Goal: Task Accomplishment & Management: Complete application form

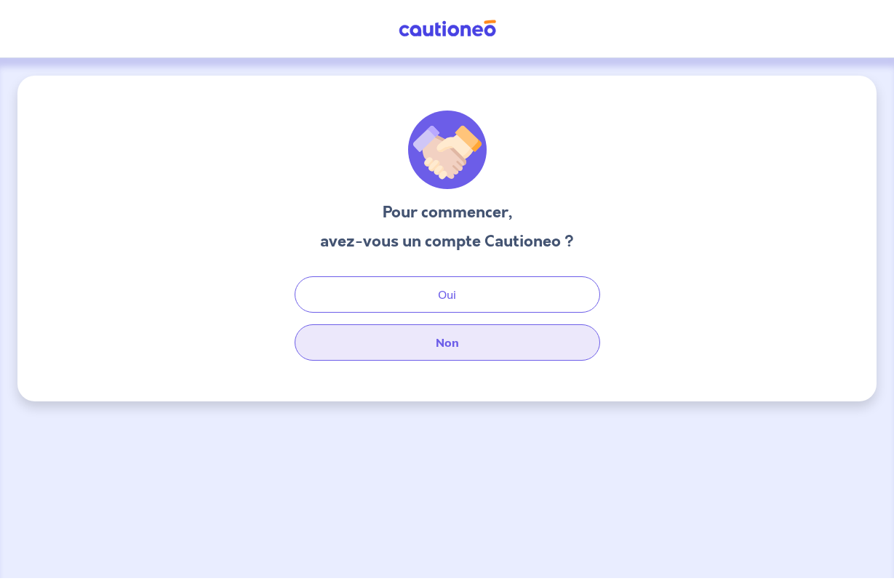
click at [452, 337] on button "Non" at bounding box center [447, 342] width 305 height 36
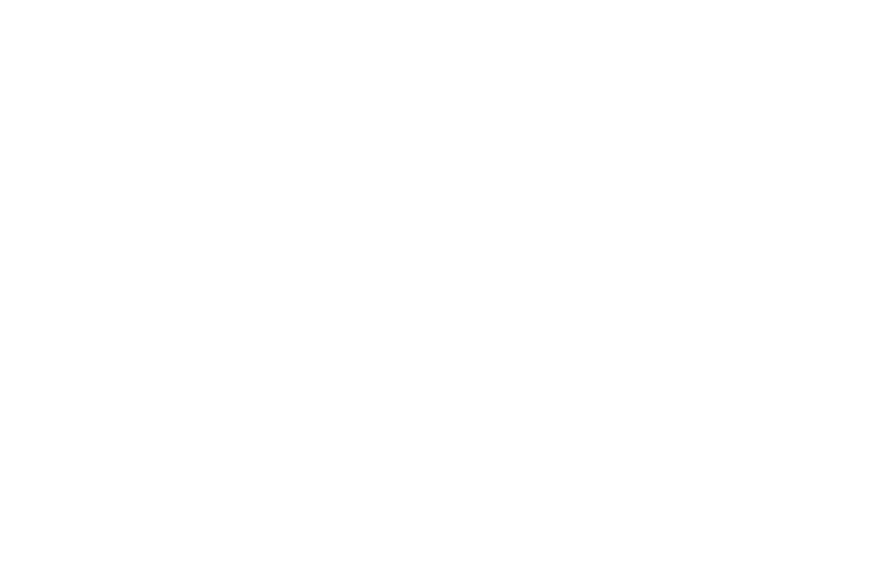
select select "FR"
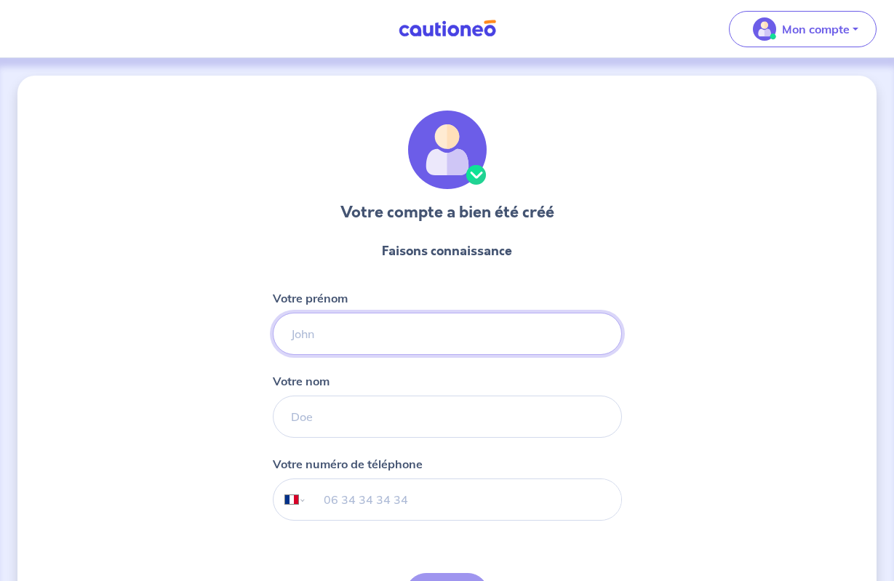
click at [306, 336] on input "Votre prénom" at bounding box center [447, 334] width 349 height 42
click at [236, 425] on div "Votre compte a bien été créé Faisons connaissance Votre prénom [PERSON_NAME] no…" at bounding box center [446, 372] width 859 height 592
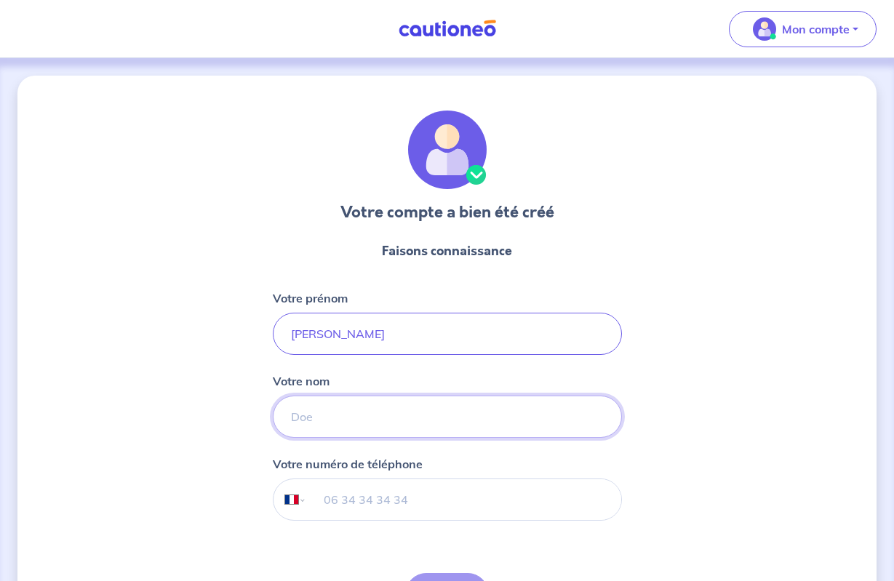
click at [304, 423] on input "Votre nom" at bounding box center [447, 417] width 349 height 42
type input "[PERSON_NAME]"
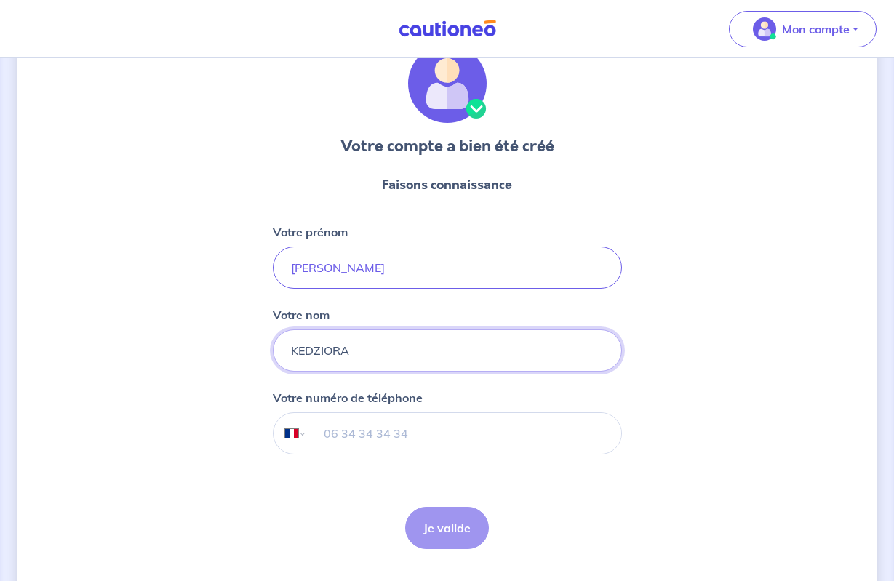
scroll to position [104, 0]
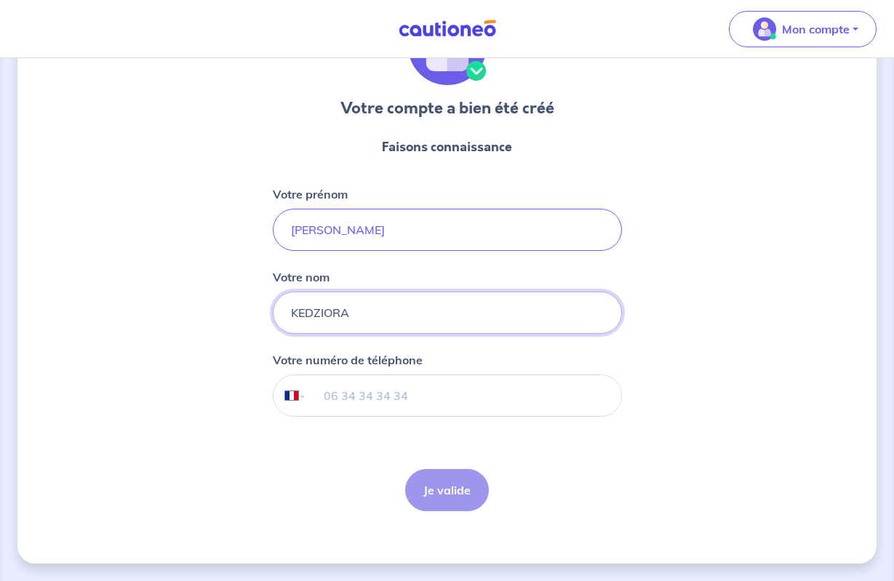
type input "KEDZIORA"
click at [327, 394] on input "tel" at bounding box center [463, 395] width 314 height 41
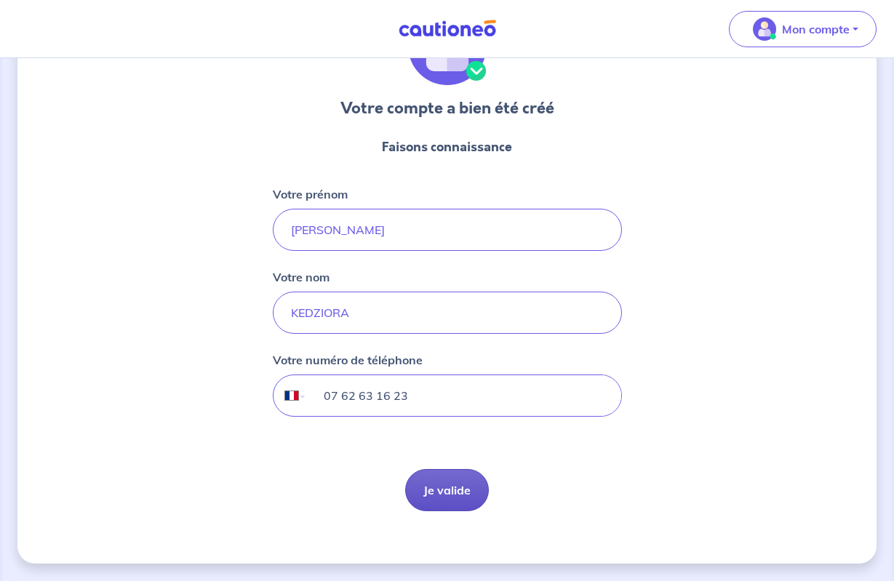
type input "07 62 63 16 23"
click at [432, 485] on button "Je valide" at bounding box center [447, 490] width 84 height 42
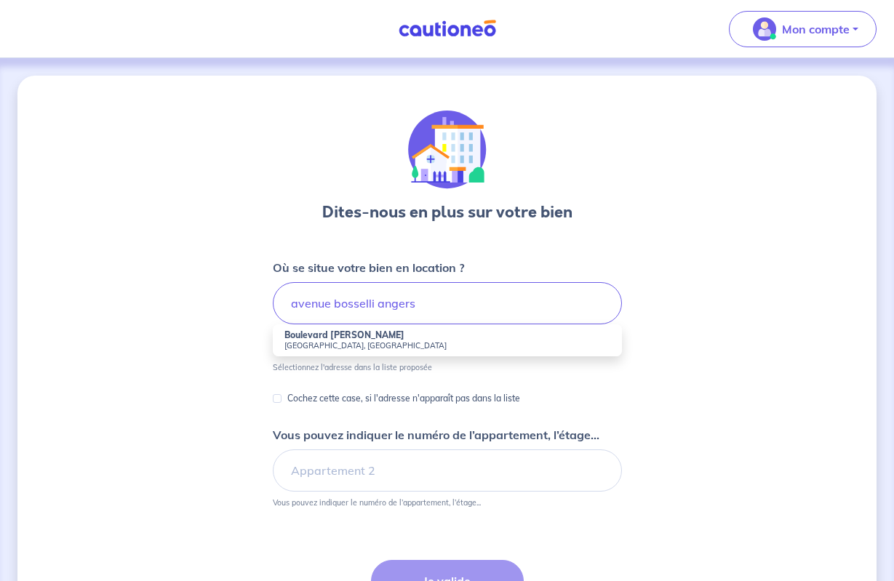
click at [315, 338] on strong "Boulevard [PERSON_NAME]" at bounding box center [344, 334] width 120 height 11
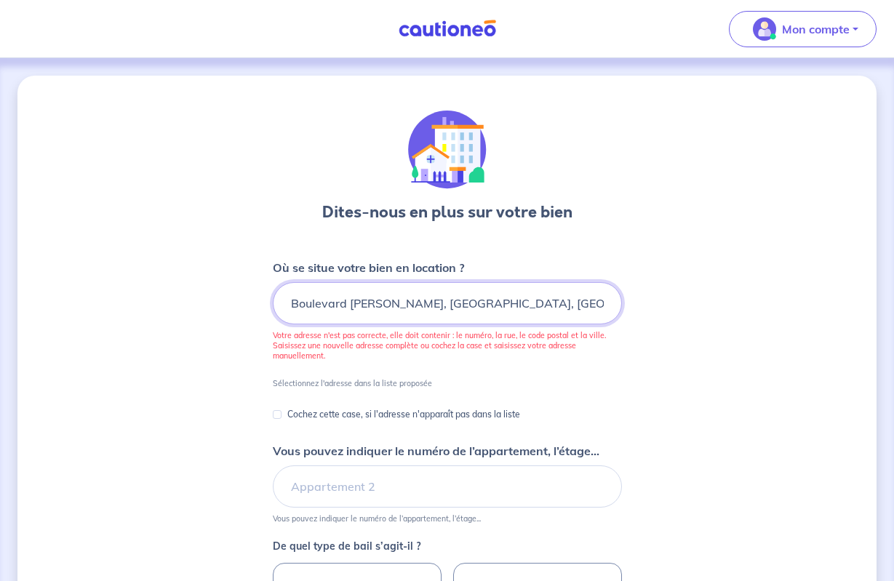
click at [445, 306] on input "Boulevard [PERSON_NAME], [GEOGRAPHIC_DATA], [GEOGRAPHIC_DATA]" at bounding box center [447, 303] width 349 height 42
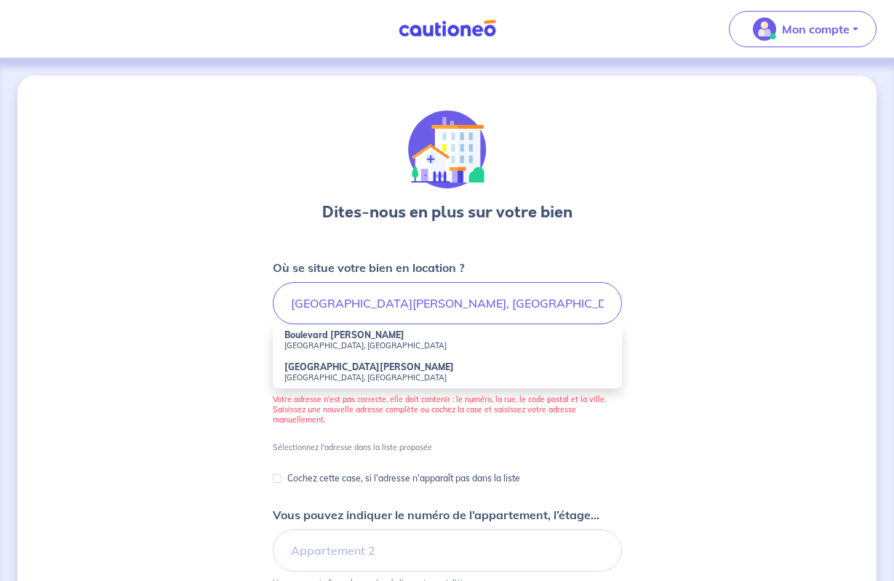
click at [338, 341] on small "[GEOGRAPHIC_DATA], [GEOGRAPHIC_DATA]" at bounding box center [447, 345] width 326 height 10
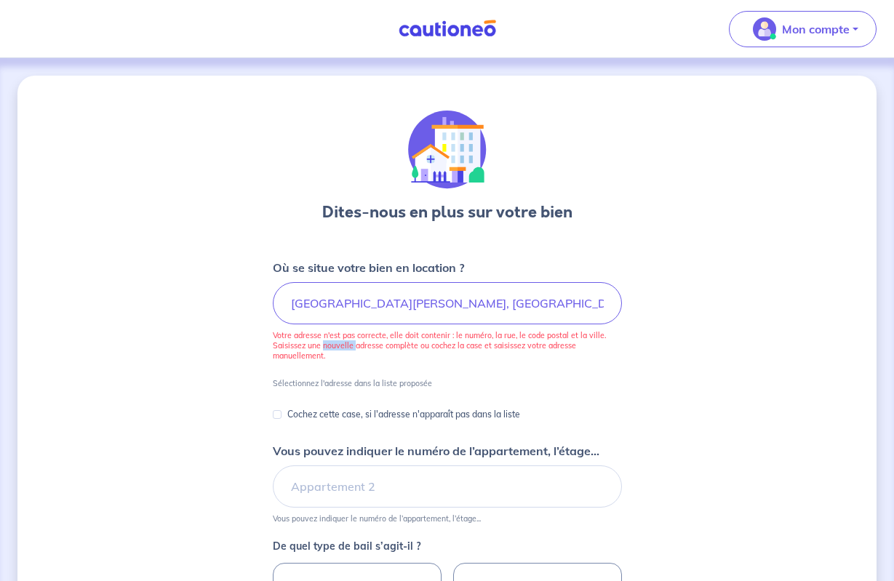
click at [338, 341] on p "Votre adresse n'est pas correcte, elle doit contenir : le numéro, la rue, le co…" at bounding box center [447, 345] width 349 height 31
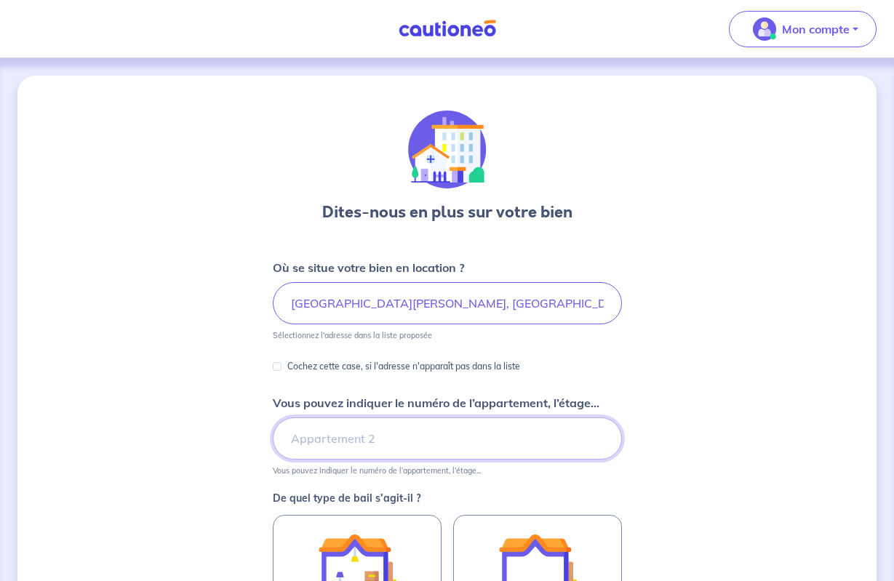
click at [392, 446] on input "Vous pouvez indiquer le numéro de l’appartement, l’étage..." at bounding box center [447, 438] width 349 height 42
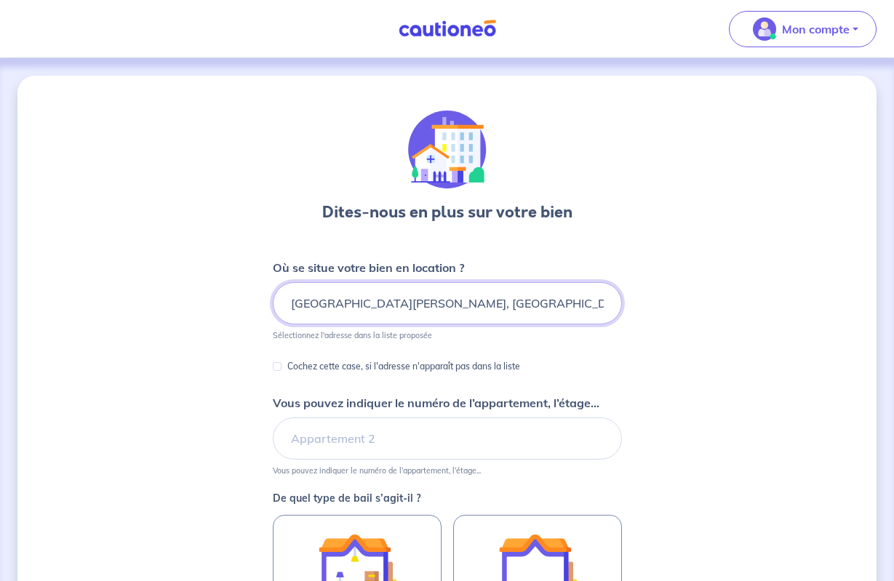
click at [289, 307] on input "[GEOGRAPHIC_DATA][PERSON_NAME], [GEOGRAPHIC_DATA]" at bounding box center [447, 303] width 349 height 42
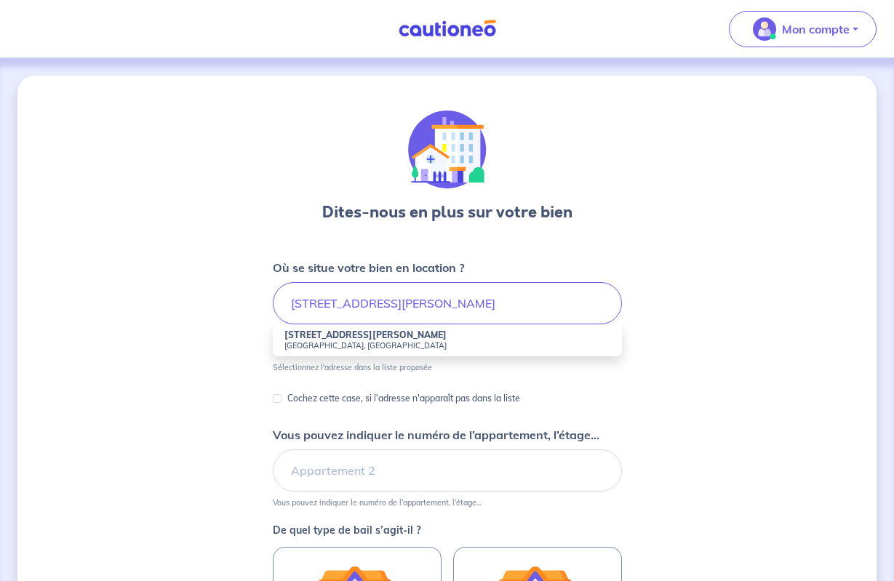
click at [319, 343] on small "[GEOGRAPHIC_DATA], [GEOGRAPHIC_DATA]" at bounding box center [447, 345] width 326 height 10
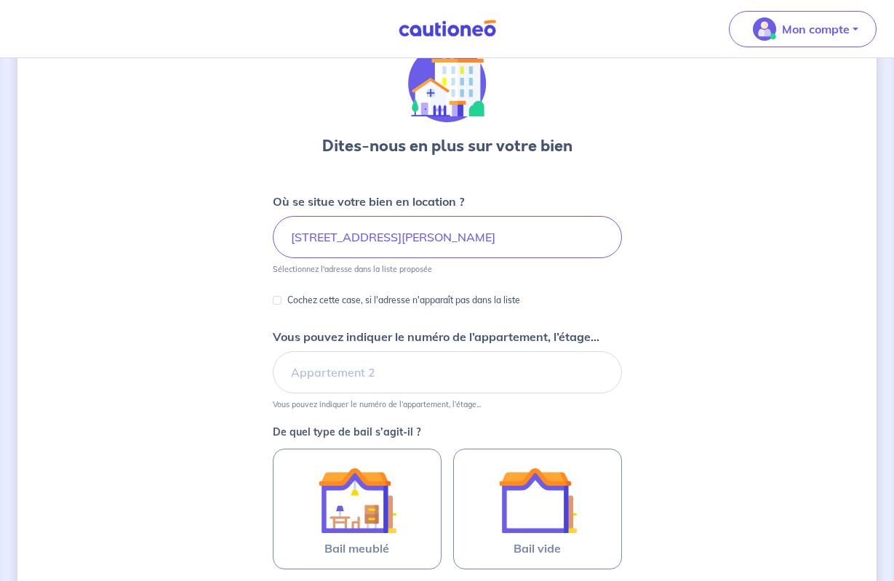
scroll to position [148, 0]
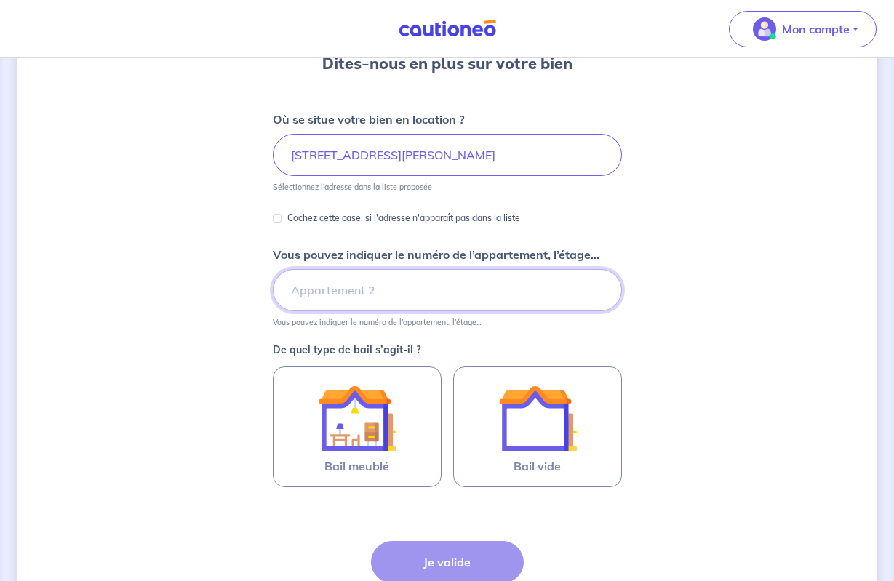
click at [319, 290] on input "Vous pouvez indiquer le numéro de l’appartement, l’étage..." at bounding box center [447, 290] width 349 height 42
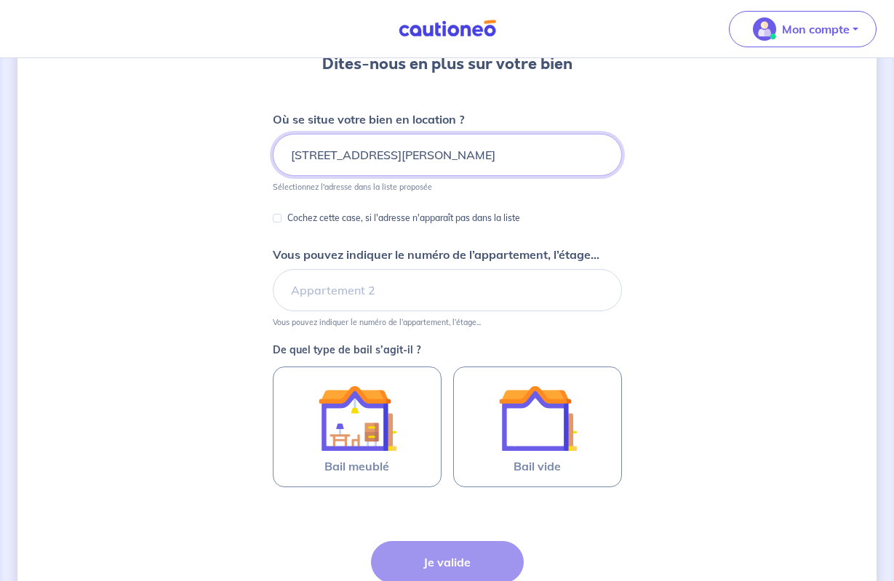
click at [311, 160] on input "[STREET_ADDRESS][PERSON_NAME]" at bounding box center [447, 155] width 349 height 42
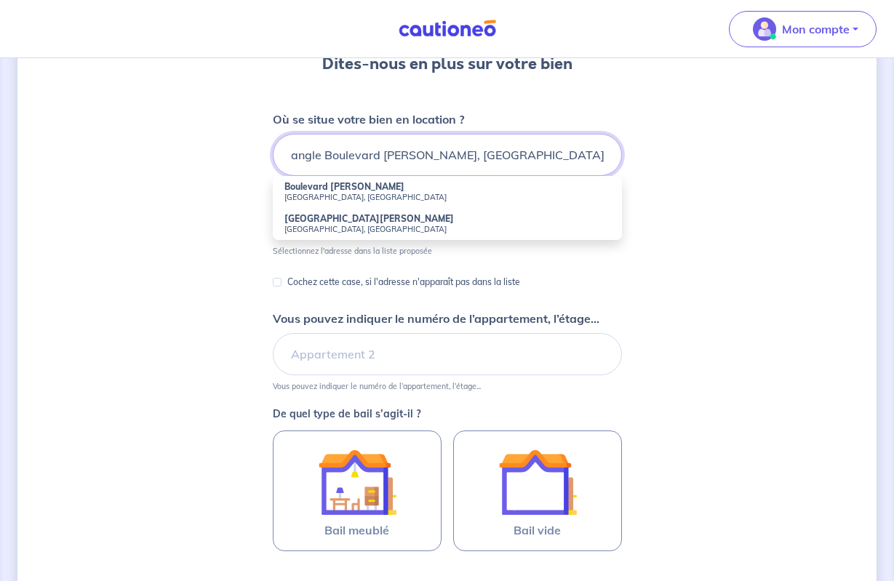
click at [469, 156] on input "angle Boulevard [PERSON_NAME], [GEOGRAPHIC_DATA], [GEOGRAPHIC_DATA]" at bounding box center [447, 155] width 349 height 42
click at [311, 156] on input "angle [GEOGRAPHIC_DATA][PERSON_NAME], [GEOGRAPHIC_DATA]" at bounding box center [447, 155] width 349 height 42
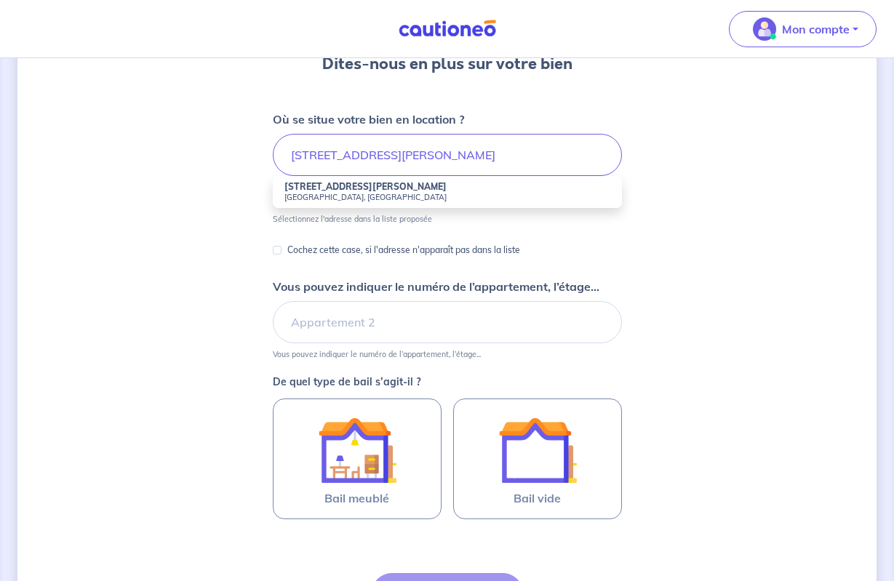
click at [314, 191] on strong "[STREET_ADDRESS][PERSON_NAME]" at bounding box center [365, 186] width 162 height 11
type input "[STREET_ADDRESS][PERSON_NAME]"
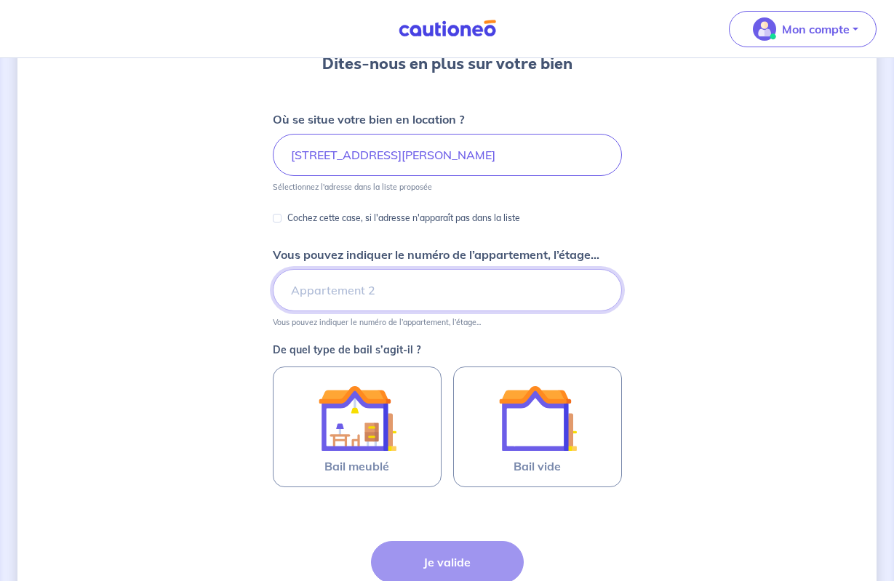
click at [311, 296] on input "Vous pouvez indiquer le numéro de l’appartement, l’étage..." at bounding box center [447, 290] width 349 height 42
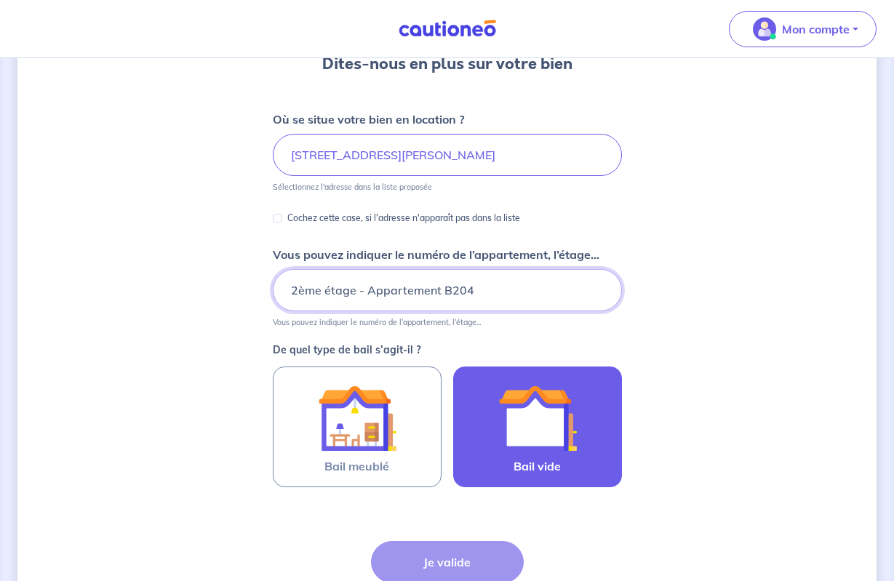
type input "2ème étage - Appartement B204"
click at [534, 417] on img at bounding box center [537, 418] width 79 height 79
click at [0, 0] on input "Bail vide" at bounding box center [0, 0] width 0 height 0
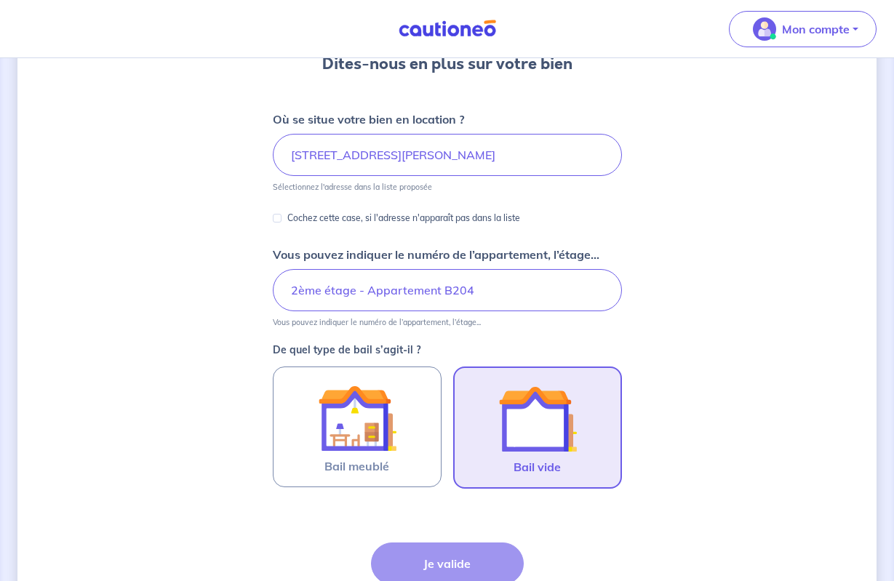
click at [534, 417] on img at bounding box center [537, 419] width 79 height 79
click at [0, 0] on input "Bail vide" at bounding box center [0, 0] width 0 height 0
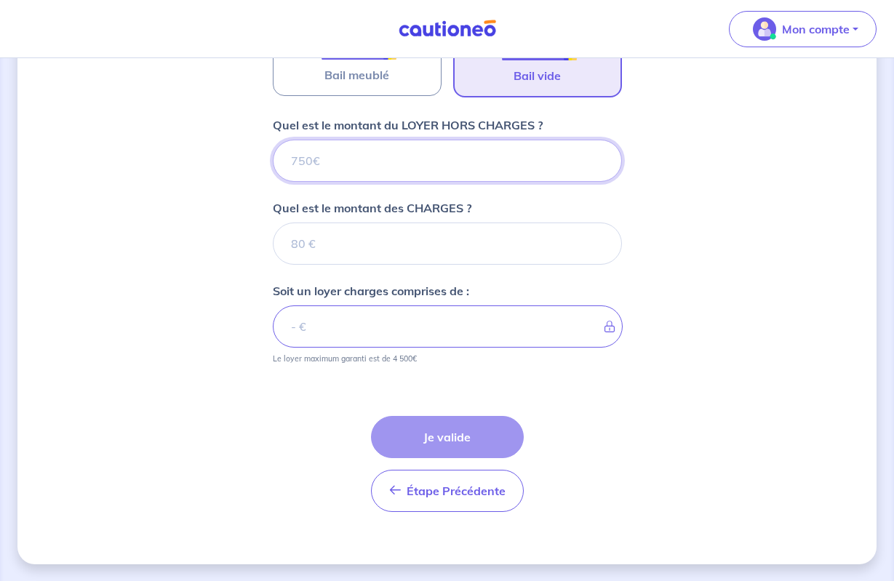
scroll to position [540, 0]
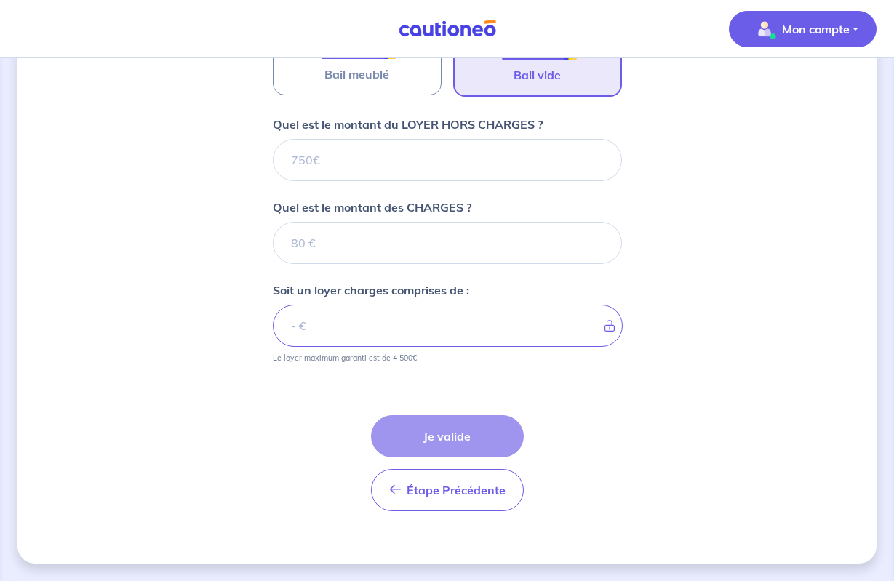
click at [808, 28] on p "Mon compte" at bounding box center [816, 28] width 68 height 17
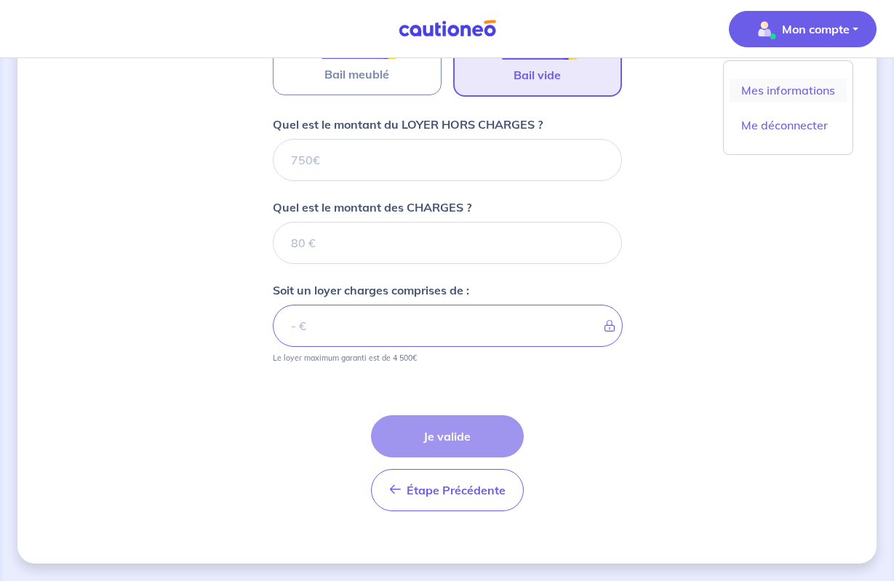
click at [799, 91] on link "Mes informations" at bounding box center [787, 90] width 117 height 23
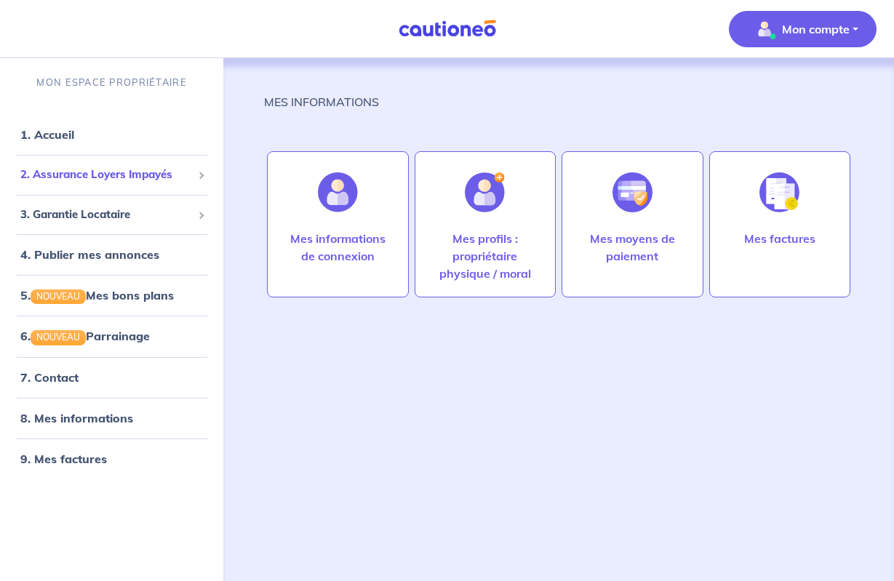
click at [124, 173] on span "2. Assurance Loyers Impayés" at bounding box center [106, 175] width 172 height 17
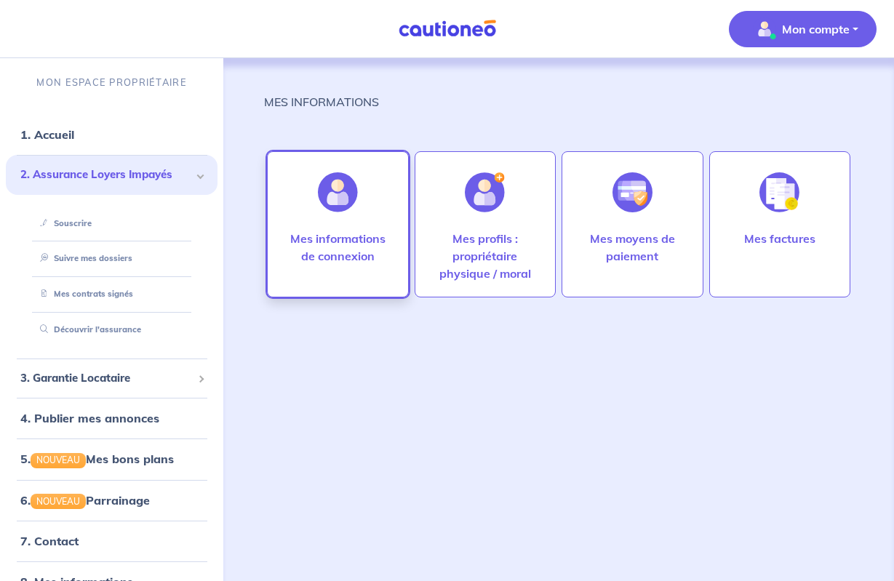
click at [324, 236] on p "Mes informations de connexion" at bounding box center [337, 247] width 111 height 35
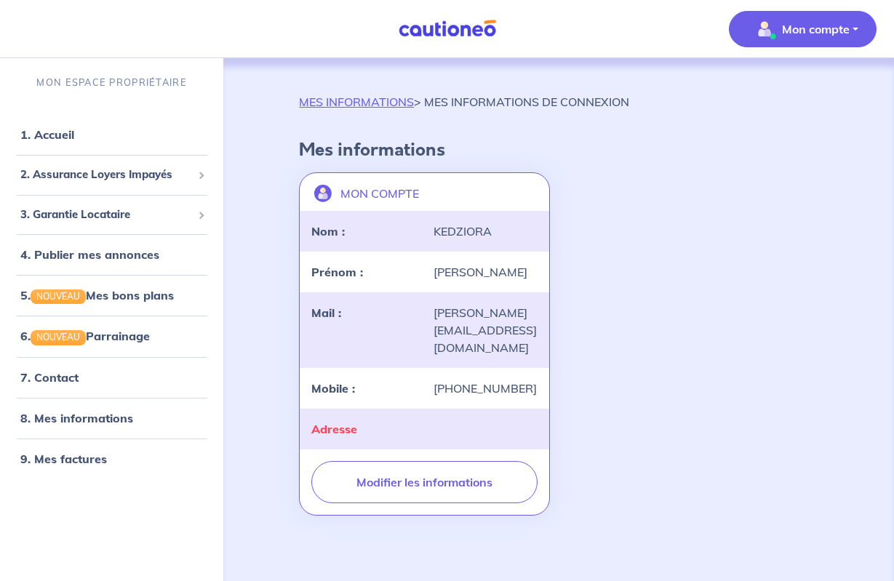
click at [438, 420] on div at bounding box center [485, 428] width 121 height 17
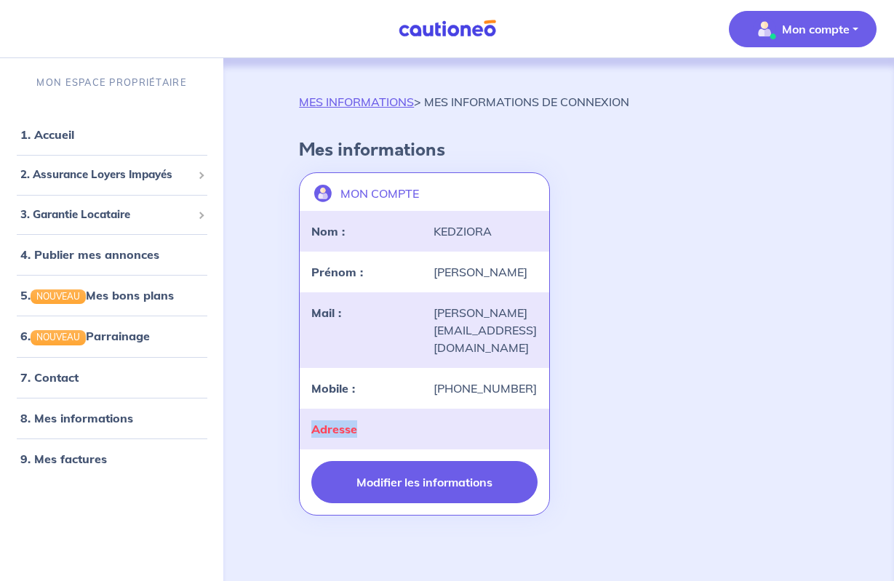
click at [419, 464] on button "Modifier les informations" at bounding box center [424, 482] width 226 height 42
select select "FR"
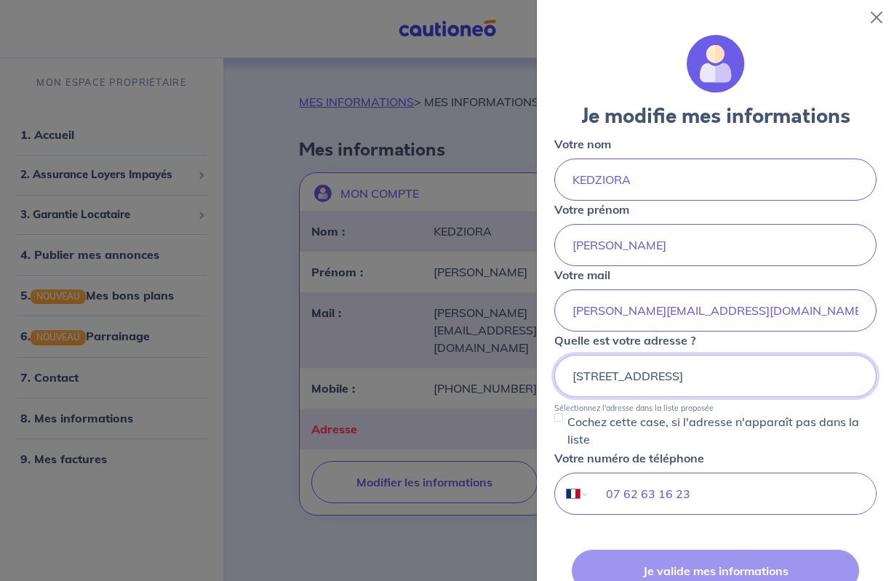
click at [673, 380] on input "[STREET_ADDRESS]" at bounding box center [715, 376] width 322 height 42
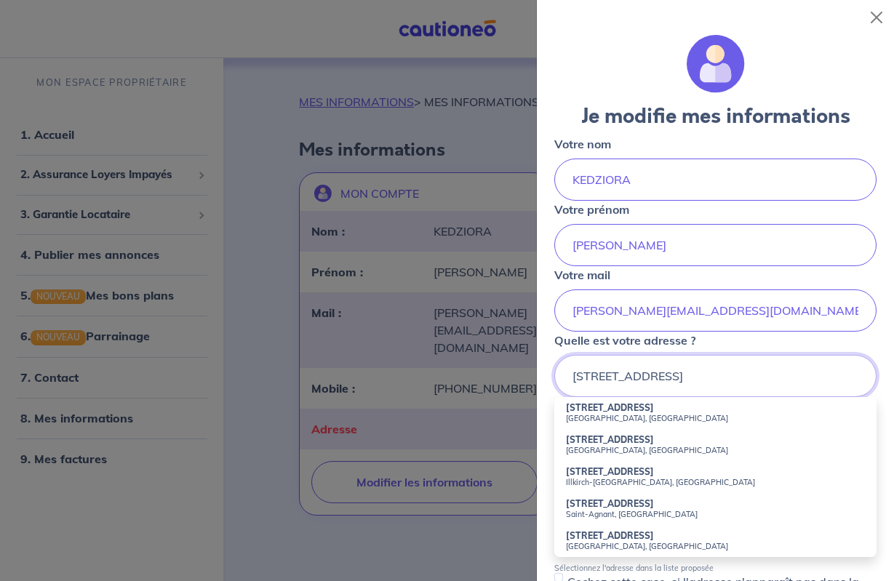
click at [673, 380] on input "[STREET_ADDRESS]" at bounding box center [715, 376] width 322 height 42
click at [662, 376] on input "[STREET_ADDRESS]" at bounding box center [715, 376] width 322 height 42
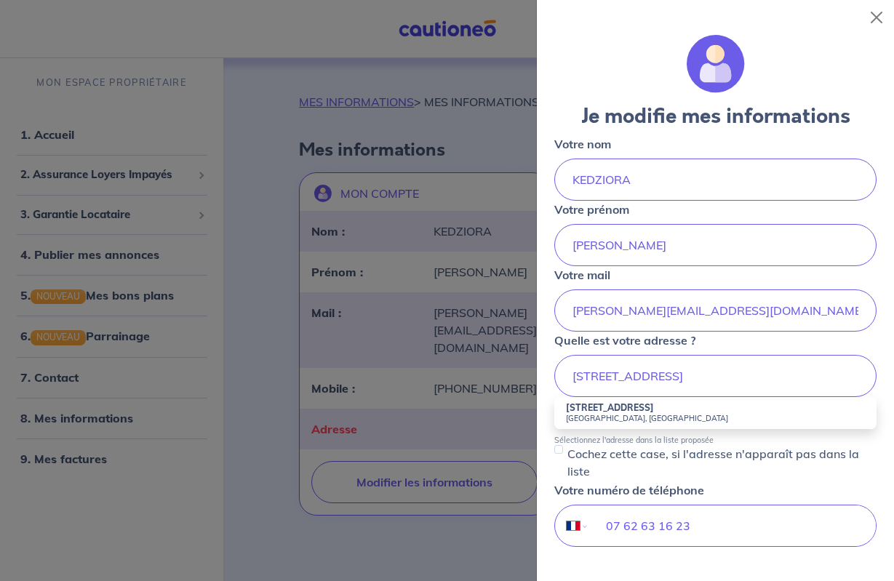
click at [617, 417] on small "[GEOGRAPHIC_DATA], [GEOGRAPHIC_DATA]" at bounding box center [715, 418] width 299 height 10
type input "[STREET_ADDRESS]"
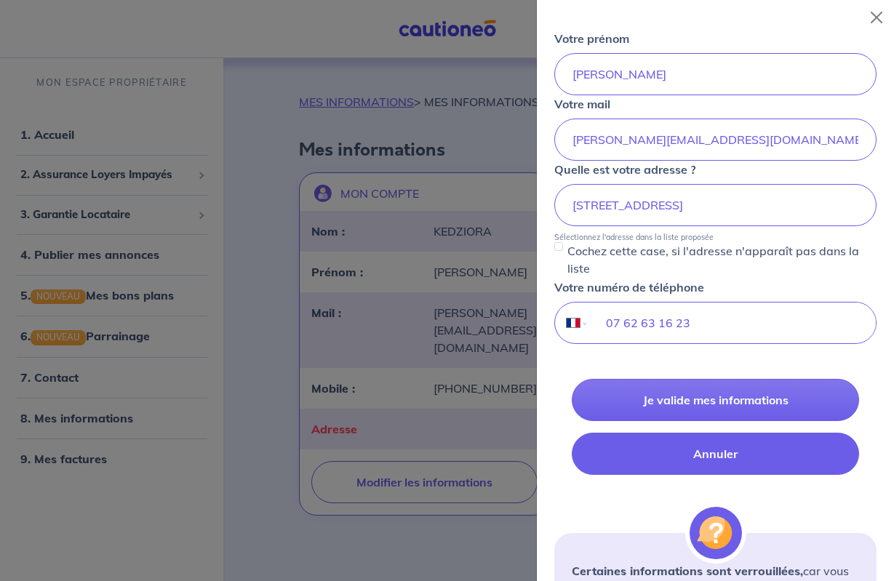
scroll to position [175, 0]
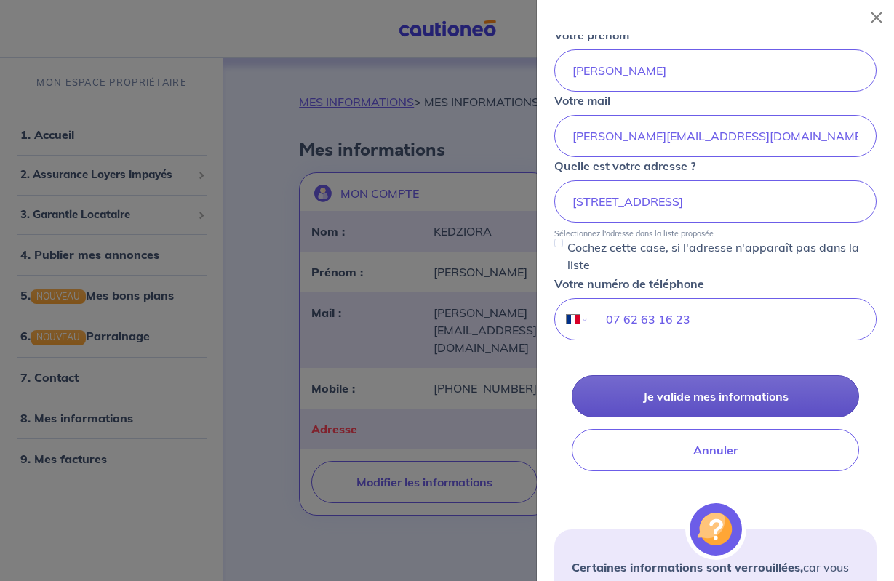
click at [663, 398] on button "Je valide mes informations" at bounding box center [715, 396] width 287 height 42
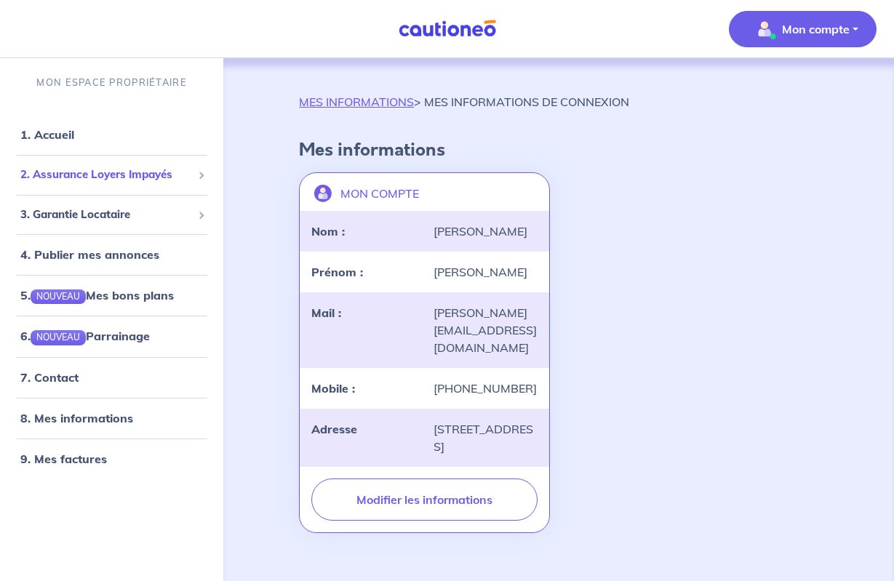
click at [192, 174] on span "2. Assurance Loyers Impayés" at bounding box center [106, 175] width 172 height 17
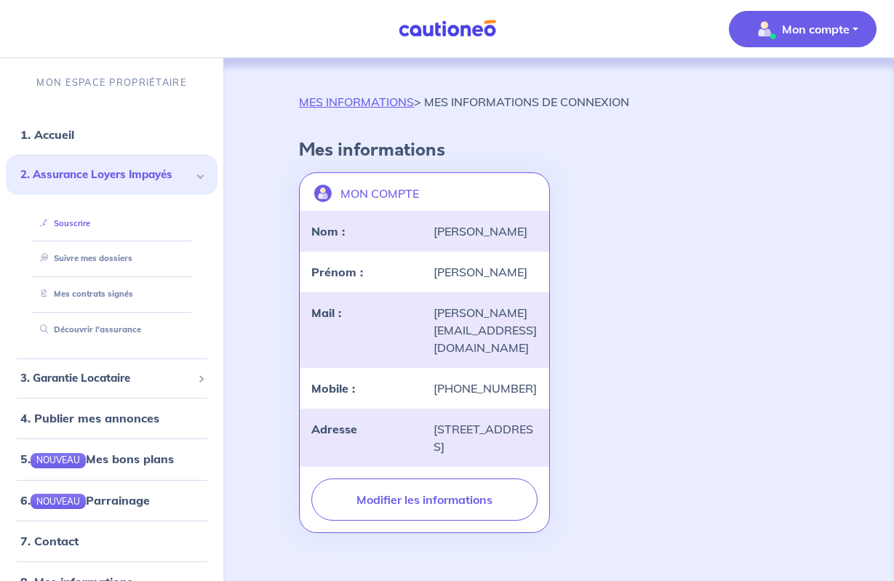
click at [90, 228] on link "Souscrire" at bounding box center [62, 223] width 56 height 10
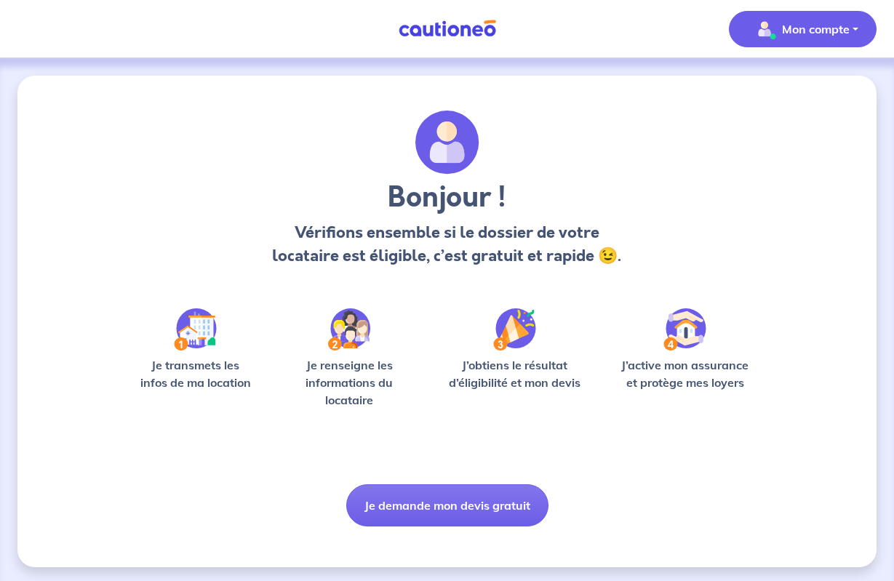
click at [807, 28] on p "Mon compte" at bounding box center [816, 28] width 68 height 17
click at [803, 125] on link "Me déconnecter" at bounding box center [787, 124] width 117 height 23
click at [803, 125] on div "Bonjour ! Vérifions ensemble si le dossier de votre locataire est éligible, c’e…" at bounding box center [446, 322] width 859 height 492
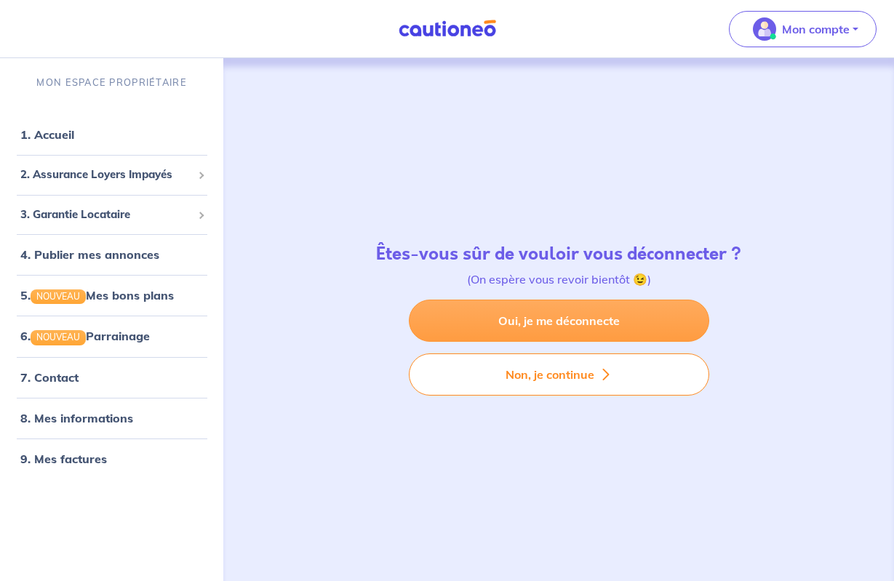
click at [535, 317] on link "Oui, je me déconnecte" at bounding box center [559, 321] width 300 height 42
